Goal: Use online tool/utility: Utilize a website feature to perform a specific function

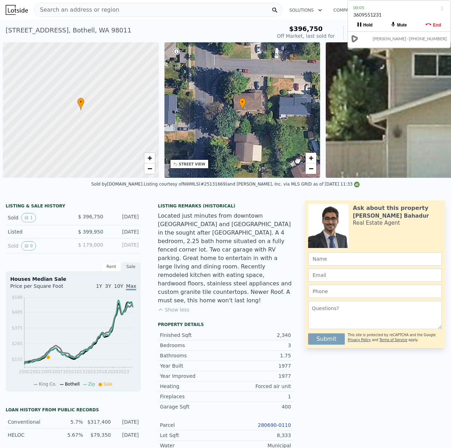
scroll to position [0, 544]
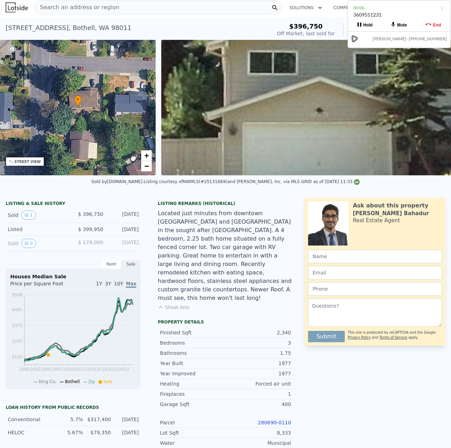
click at [67, 11] on span "Search an address or region" at bounding box center [76, 7] width 85 height 8
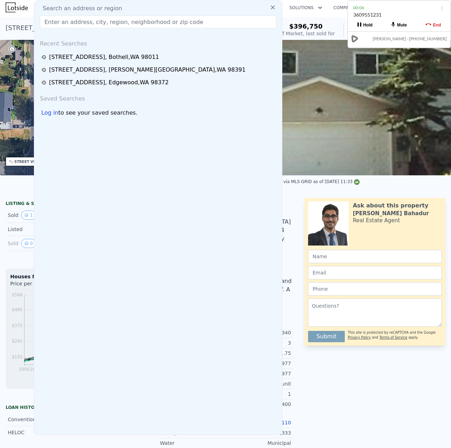
click at [72, 24] on input "text" at bounding box center [158, 22] width 236 height 13
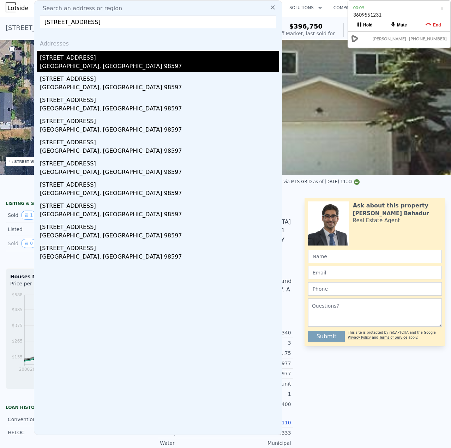
type input "[STREET_ADDRESS]"
click at [72, 60] on div "[STREET_ADDRESS]" at bounding box center [159, 56] width 239 height 11
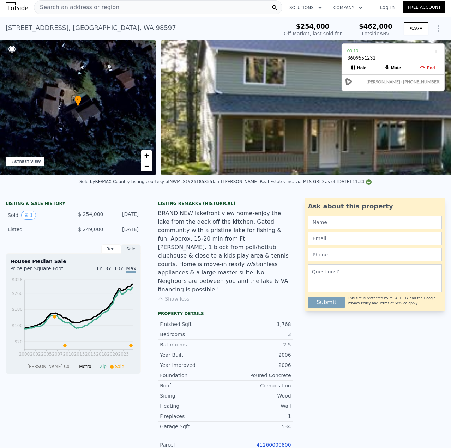
drag, startPoint x: 386, startPoint y: 12, endPoint x: 380, endPoint y: 55, distance: 43.4
click at [380, 55] on div "3609551231" at bounding box center [393, 60] width 92 height 13
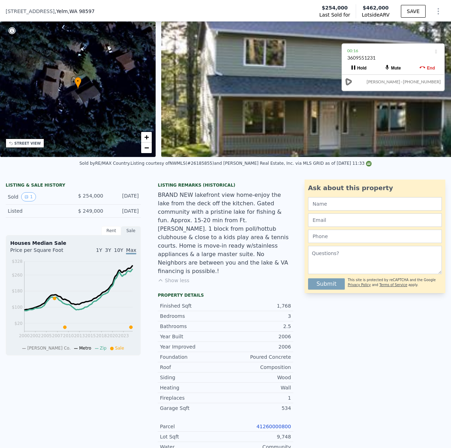
scroll to position [106, 0]
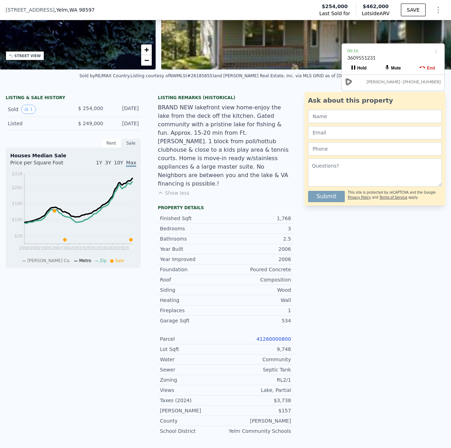
click at [269, 336] on link "41260000800" at bounding box center [273, 339] width 35 height 6
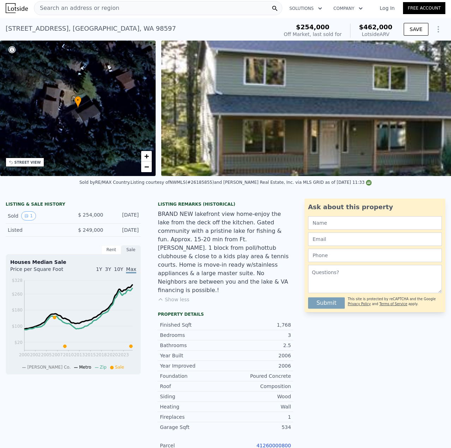
scroll to position [0, 0]
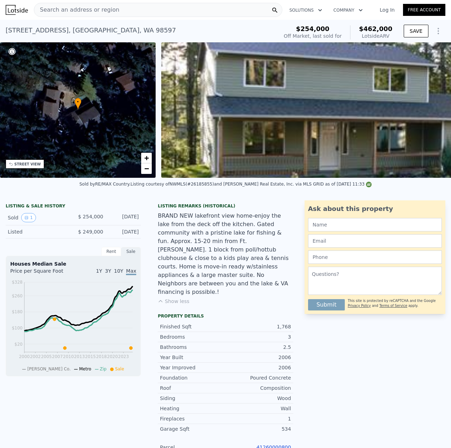
click at [61, 7] on span "Search an address or region" at bounding box center [76, 10] width 85 height 8
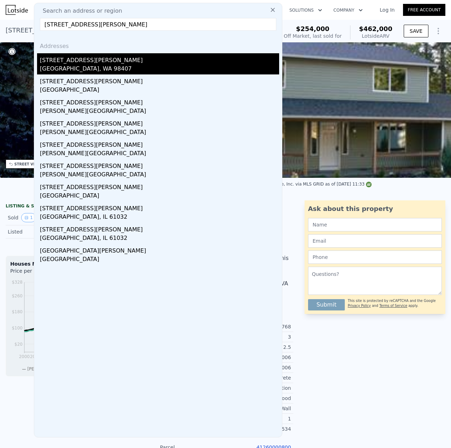
type input "[STREET_ADDRESS][PERSON_NAME]"
click at [95, 63] on div "[STREET_ADDRESS][PERSON_NAME]" at bounding box center [159, 58] width 239 height 11
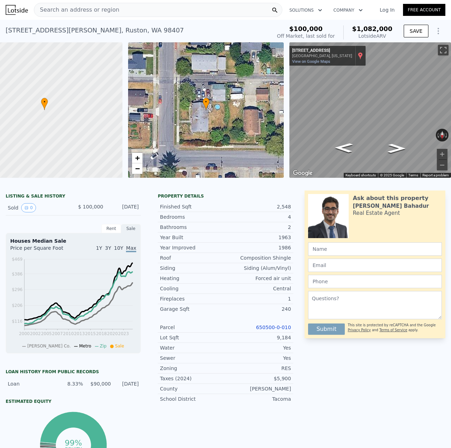
click at [358, 58] on div "Show location on map" at bounding box center [360, 56] width 5 height 8
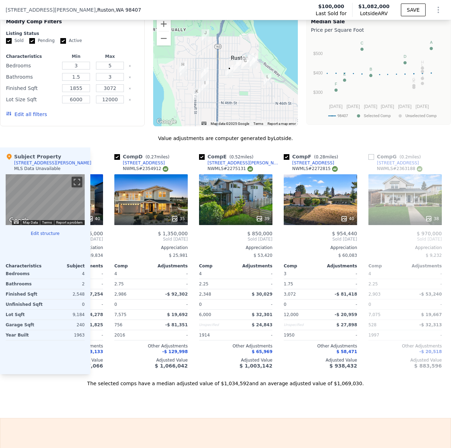
scroll to position [0, 250]
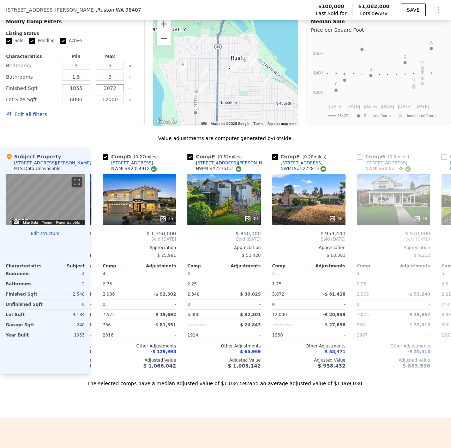
drag, startPoint x: 117, startPoint y: 95, endPoint x: 104, endPoint y: 94, distance: 13.1
click at [104, 92] on input "3072" at bounding box center [110, 88] width 28 height 8
type input "7"
type input "2800"
drag, startPoint x: 85, startPoint y: 93, endPoint x: 66, endPoint y: 92, distance: 19.1
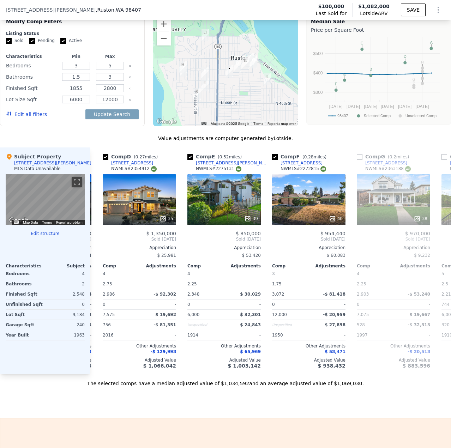
click at [66, 92] on input "1855" at bounding box center [76, 88] width 28 height 8
type input "2000"
click at [85, 109] on button "Update Search" at bounding box center [111, 114] width 53 height 10
checkbox input "false"
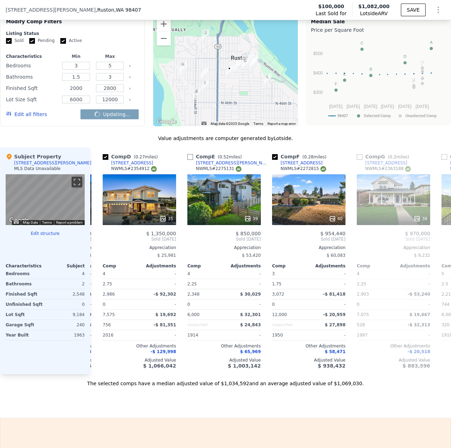
checkbox input "false"
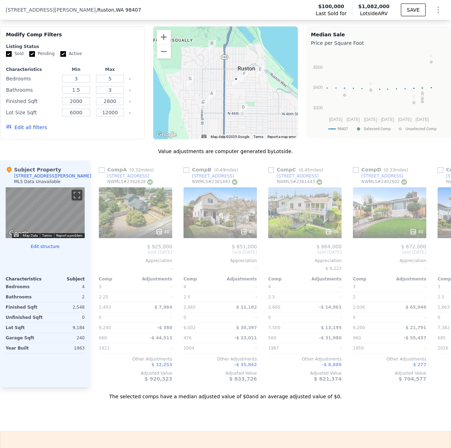
scroll to position [597, 0]
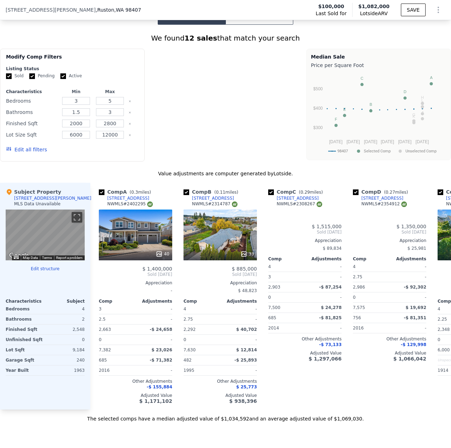
type input "1855"
type input "3072"
checkbox input "true"
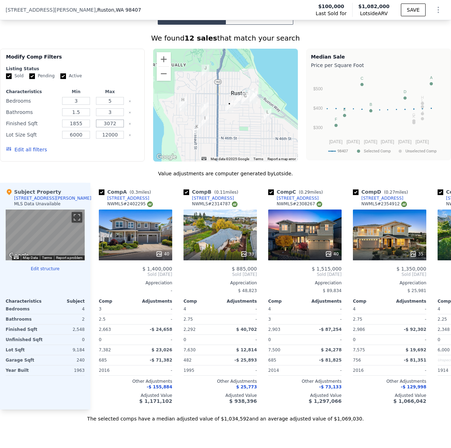
click at [116, 127] on input "3072" at bounding box center [110, 124] width 28 height 8
drag, startPoint x: 116, startPoint y: 130, endPoint x: 100, endPoint y: 131, distance: 16.3
click at [100, 127] on input "3072" at bounding box center [110, 124] width 28 height 8
drag, startPoint x: 83, startPoint y: 128, endPoint x: 67, endPoint y: 125, distance: 16.1
click at [67, 126] on input "1855" at bounding box center [76, 124] width 28 height 8
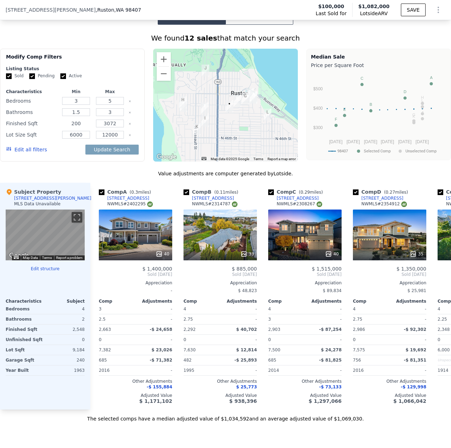
click at [74, 127] on input "200" at bounding box center [76, 124] width 28 height 8
click at [76, 127] on input "200" at bounding box center [76, 124] width 28 height 8
type input "2200"
click at [107, 127] on input "3072" at bounding box center [110, 124] width 28 height 8
click at [108, 127] on input "3072" at bounding box center [110, 124] width 28 height 8
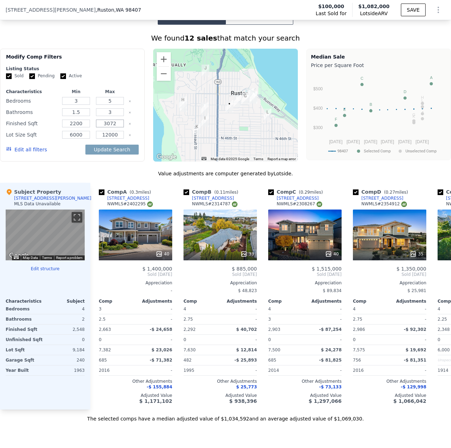
click at [119, 127] on input "3072" at bounding box center [110, 124] width 28 height 8
drag, startPoint x: 117, startPoint y: 129, endPoint x: 104, endPoint y: 128, distance: 13.5
click at [104, 127] on input "3072" at bounding box center [110, 124] width 28 height 8
type input "2800"
click at [118, 154] on button "Update Search" at bounding box center [111, 150] width 53 height 10
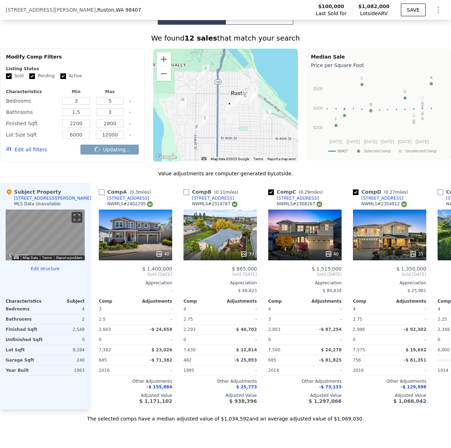
checkbox input "false"
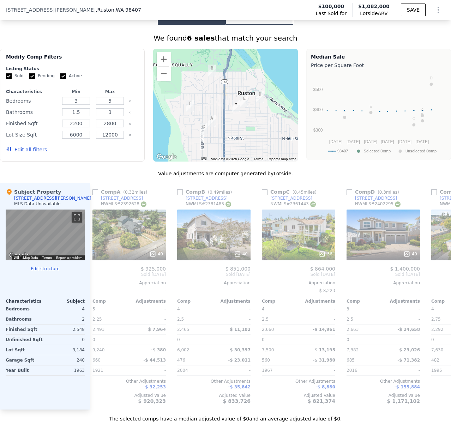
scroll to position [0, 0]
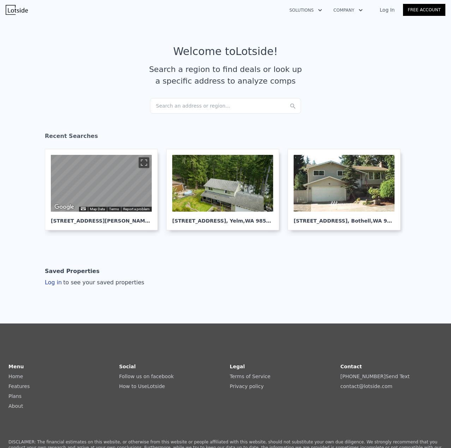
drag, startPoint x: 190, startPoint y: 107, endPoint x: 176, endPoint y: 98, distance: 16.0
click at [176, 98] on div "Search an address or region..." at bounding box center [225, 106] width 151 height 16
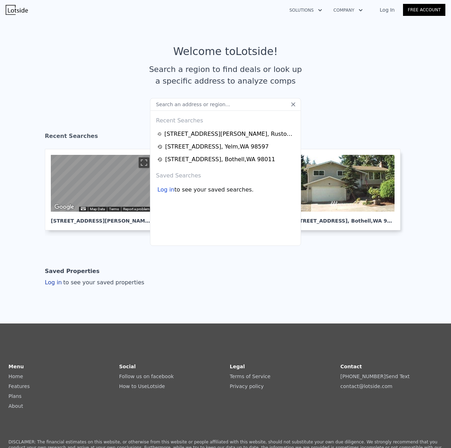
type input "https://investorlift.com/marketplace/deal/267327"
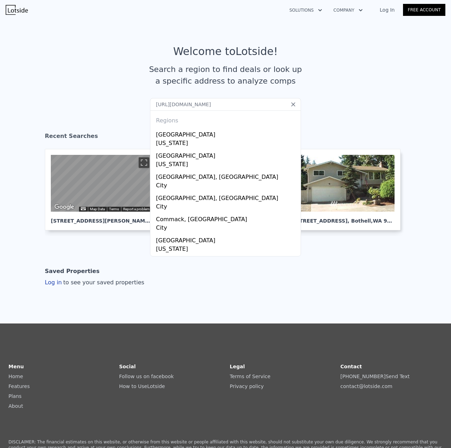
drag, startPoint x: 269, startPoint y: 105, endPoint x: -68, endPoint y: 74, distance: 338.3
click at [0, 74] on html "Solutions Company Open main menu Log In Free Account Welcome to Lotside ! Searc…" at bounding box center [225, 224] width 451 height 448
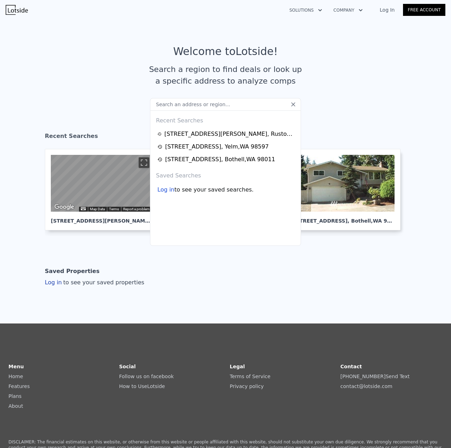
click at [172, 105] on input "text" at bounding box center [225, 104] width 151 height 13
paste input "4901 N Winnifred St, Ruston, WA 98407"
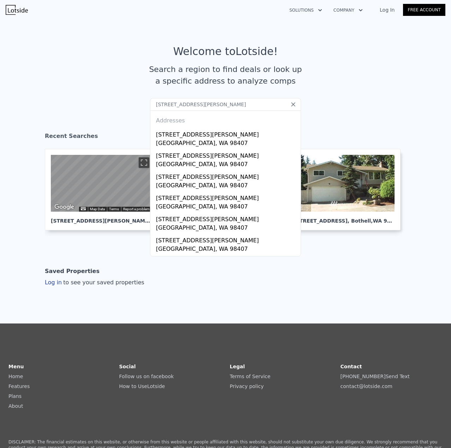
type input "4901 N Winnifred St, Ruston, WA 98407"
click at [173, 135] on div "[STREET_ADDRESS][PERSON_NAME]" at bounding box center [227, 133] width 142 height 11
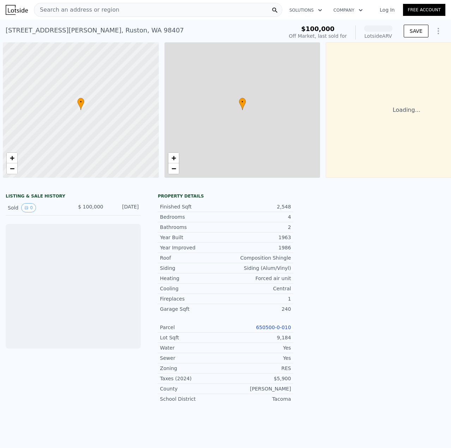
scroll to position [0, 3]
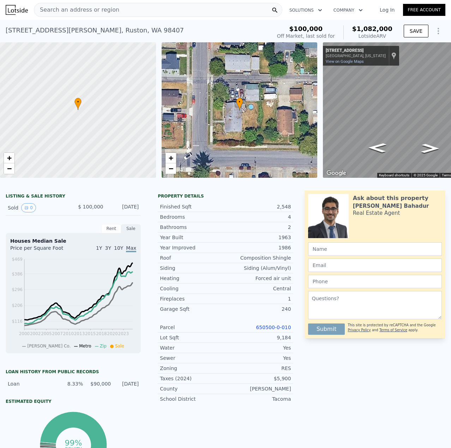
click at [270, 330] on link "650500-0-010" at bounding box center [273, 327] width 35 height 6
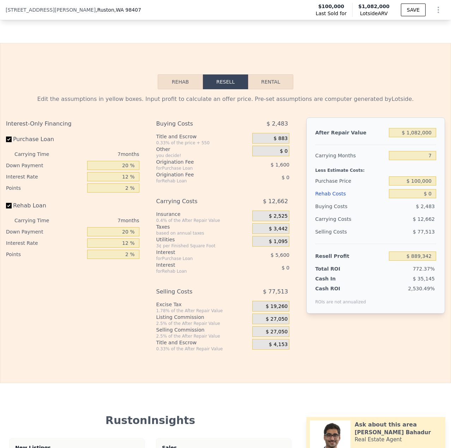
scroll to position [1056, 0]
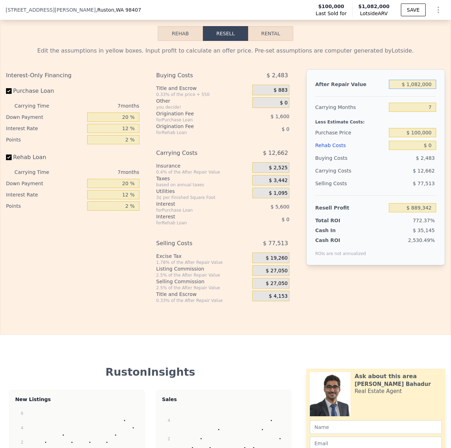
drag, startPoint x: 416, startPoint y: 95, endPoint x: 406, endPoint y: 98, distance: 10.9
click at [406, 89] on input "$ 1,082,000" at bounding box center [412, 84] width 47 height 9
type input "$ 8"
type input "-$ 113,162"
type input "$ 85"
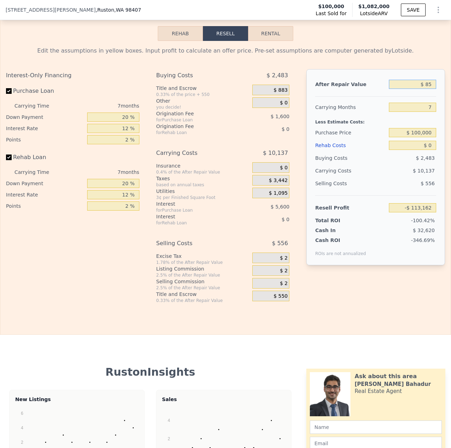
type input "-$ 113,091"
type input "$ 850"
type input "-$ 112,382"
type input "$ 8,500"
type input "-$ 105,295"
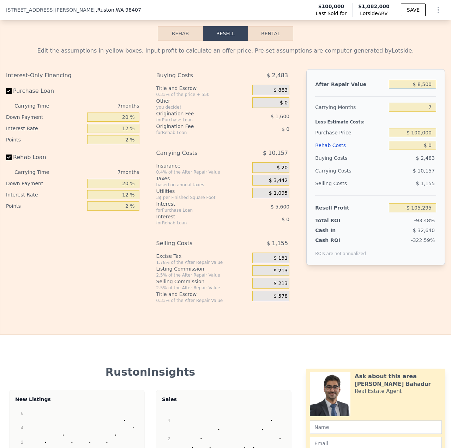
type input "$ 85,000"
type input "-$ 34,414"
type input "$ 850,000"
type input "$ 674,386"
type input "$ 850,000"
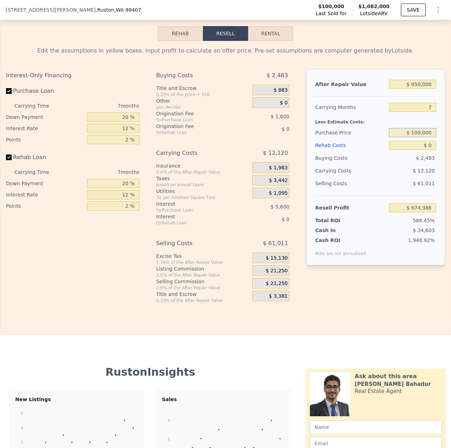
drag, startPoint x: 429, startPoint y: 144, endPoint x: 409, endPoint y: 145, distance: 19.8
click at [409, 137] on input "$ 100,000" at bounding box center [412, 132] width 47 height 9
type input "-"
type input "$ 500,000"
click at [400, 164] on div "$ 2,483" at bounding box center [412, 158] width 47 height 13
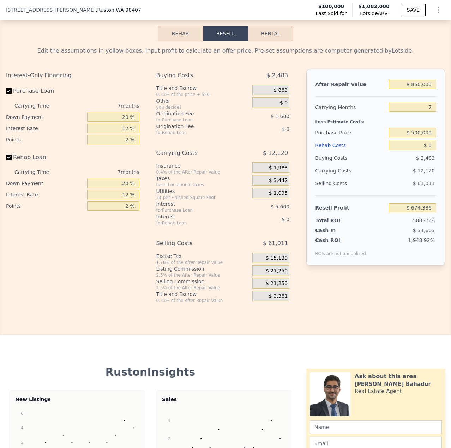
type input "$ 244,254"
click at [427, 150] on input "$ 0" at bounding box center [412, 145] width 47 height 9
type input "$ 1"
type input "$ 244,253"
type input "$ 10"
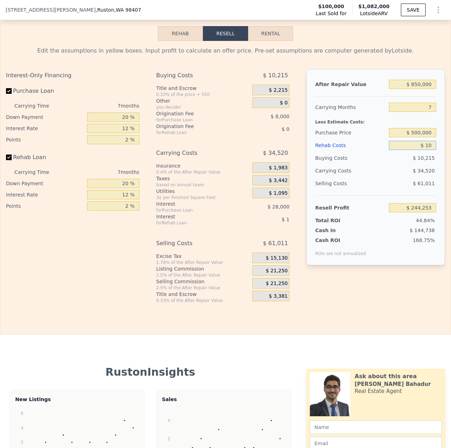
type input "$ 244,244"
type input "$ 100"
type input "$ 244,145"
type input "$ 1,000"
type input "$ 243,182"
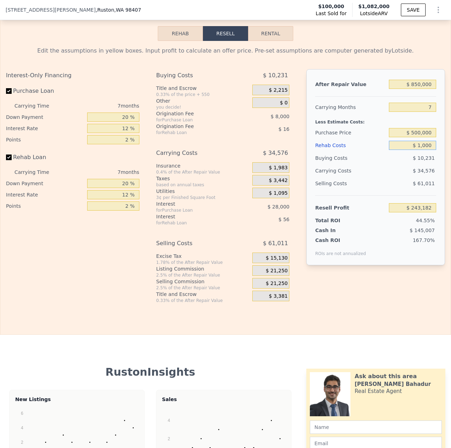
type input "$ 10,000"
type input "$ 233,534"
type input "$ 100,000"
type input "$ 137,054"
type input "$ 100,000"
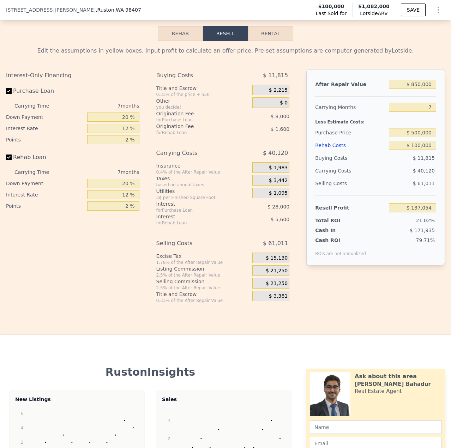
click at [401, 190] on div "$ 61,011" at bounding box center [412, 183] width 47 height 13
click at [415, 150] on input "$ 100,000" at bounding box center [412, 145] width 47 height 9
type input "$ 1,082,000"
type input "$ 0"
type input "$ 889,342"
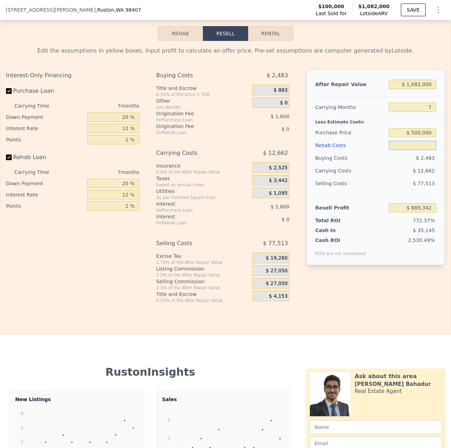
type input "$ 5"
type input "$ 889,337"
click at [397, 279] on div "After Repair Value $ 1,082,000 Carrying Months 7 Less Estimate Costs: Purchase …" at bounding box center [375, 180] width 139 height 223
click at [424, 150] on input "$ 5" at bounding box center [412, 145] width 47 height 9
type input "$ 1"
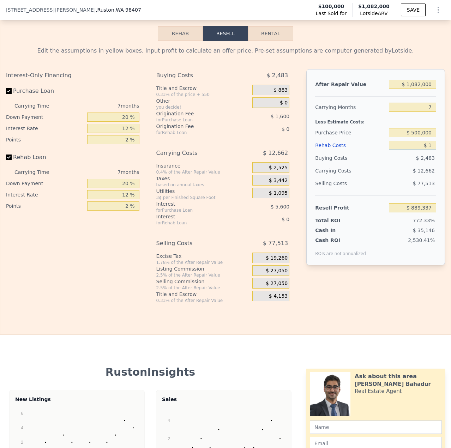
type input "$ 889,341"
type input "$ 150"
type input "$ 889,183"
type input "$ 1,500"
type input "$ 887,734"
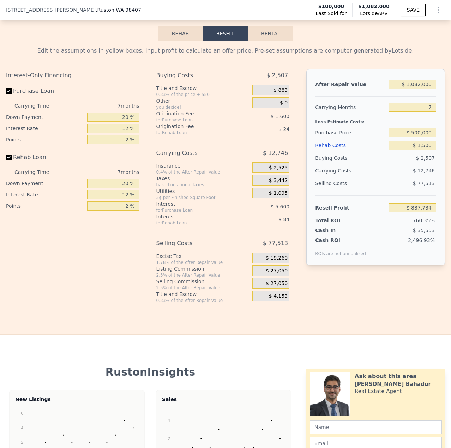
type input "$ 15,000"
type input "$ 873,262"
type input "$ 150,000"
type input "$ 728,542"
type input "$ 150,000"
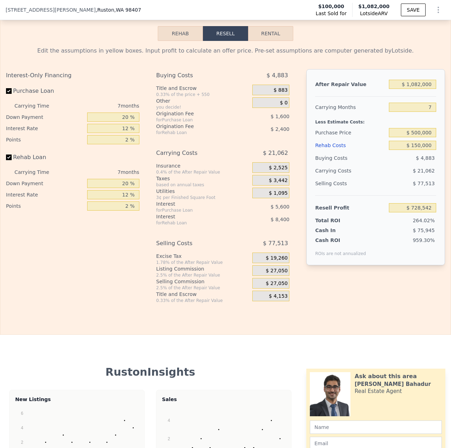
click at [425, 277] on div "After Repair Value $ 1,082,000 Carrying Months 7 Less Estimate Costs: Purchase …" at bounding box center [375, 180] width 139 height 223
click at [401, 234] on div "$ 75,945" at bounding box center [399, 230] width 74 height 7
click at [383, 195] on div "Selling Costs $ 77,513" at bounding box center [375, 186] width 121 height 18
click at [420, 137] on input "$ 500,000" at bounding box center [412, 132] width 47 height 9
click at [414, 212] on input "$ 728,542" at bounding box center [412, 207] width 47 height 9
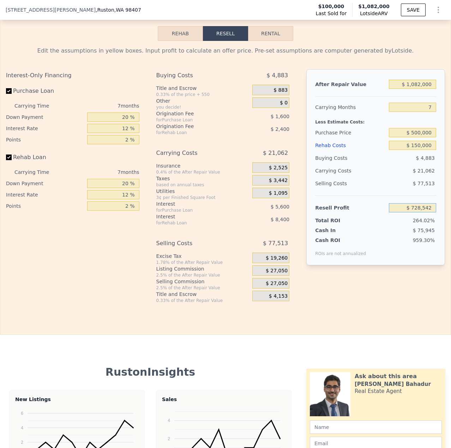
type input "$ 298,410"
